Goal: Find specific page/section: Find specific page/section

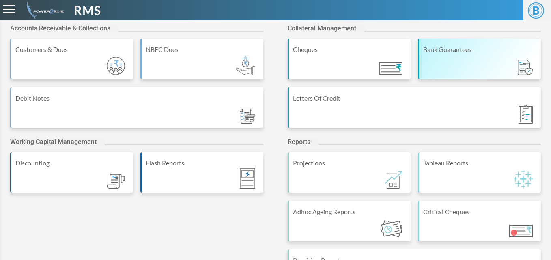
click at [451, 49] on div "Bank Guarantees" at bounding box center [480, 50] width 114 height 10
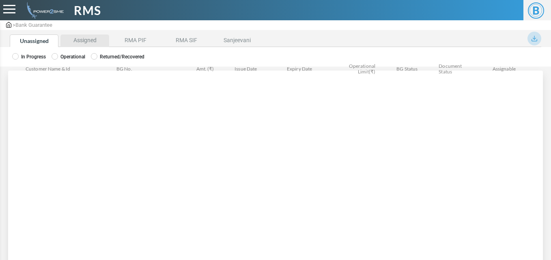
click at [90, 39] on li "Assigned" at bounding box center [84, 40] width 49 height 13
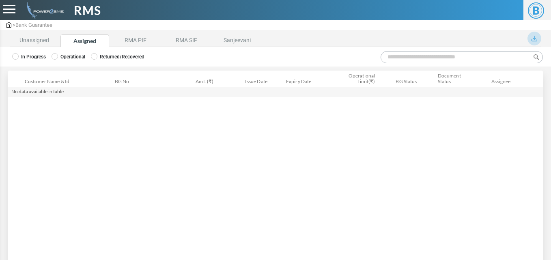
click at [71, 55] on label "Operational" at bounding box center [69, 56] width 34 height 7
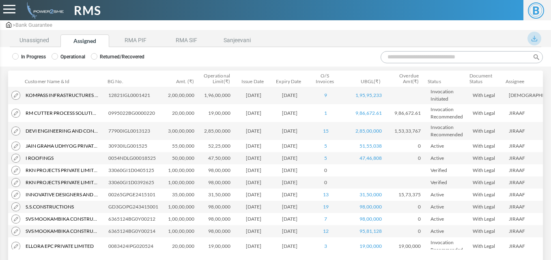
click at [426, 62] on input "Search:" at bounding box center [462, 57] width 162 height 12
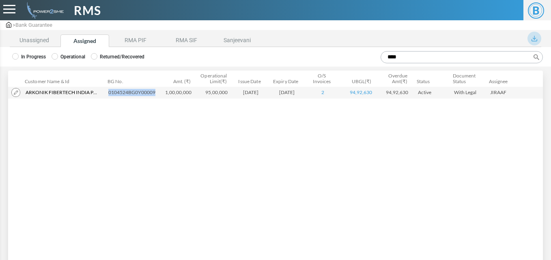
drag, startPoint x: 108, startPoint y: 95, endPoint x: 155, endPoint y: 95, distance: 47.1
click at [155, 95] on td "0104524BG0Y00009" at bounding box center [133, 92] width 57 height 12
copy td "0104524BG0Y00009"
click at [419, 58] on input "****" at bounding box center [462, 57] width 162 height 12
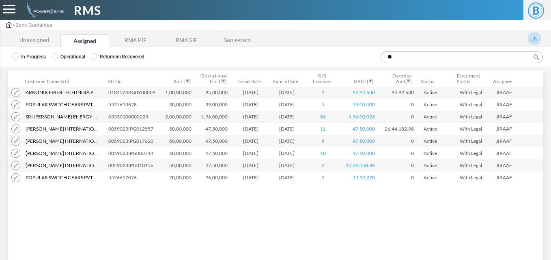
type input "*"
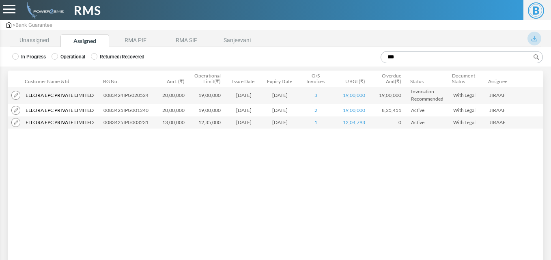
type input "***"
drag, startPoint x: 103, startPoint y: 96, endPoint x: 151, endPoint y: 97, distance: 47.9
click at [151, 97] on td "0083424IPG020524" at bounding box center [127, 95] width 55 height 18
copy td "0083424IPG020524"
drag, startPoint x: 104, startPoint y: 112, endPoint x: 155, endPoint y: 113, distance: 51.1
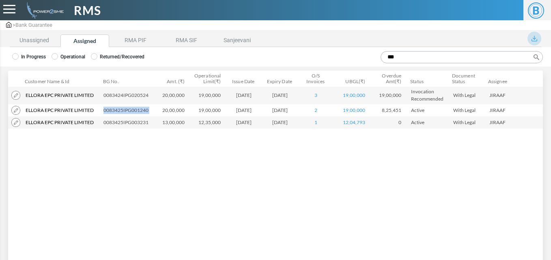
click at [155, 113] on tr "Ellora Epc Private Limited Ellora Epc Private Limited ACC7359576 Ellora Epc Pri…" at bounding box center [312, 110] width 609 height 12
copy tr "0083425IPG001240"
click at [139, 42] on li "RMA PIF" at bounding box center [135, 40] width 49 height 13
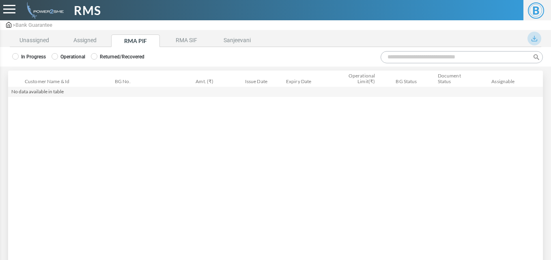
click at [77, 57] on label "Operational" at bounding box center [69, 56] width 34 height 7
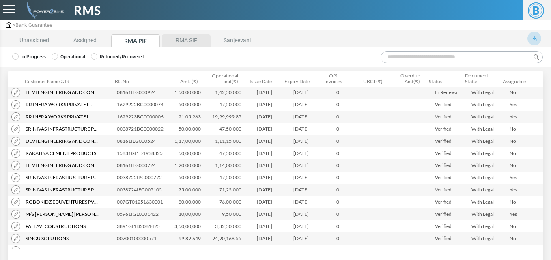
click at [194, 41] on li "RMA SIF" at bounding box center [186, 40] width 49 height 13
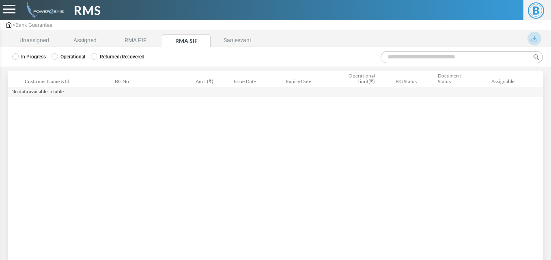
click at [69, 59] on label "Operational" at bounding box center [69, 56] width 34 height 7
